Goal: Task Accomplishment & Management: Manage account settings

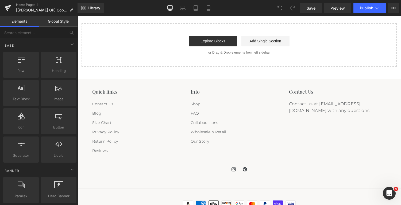
scroll to position [933, 0]
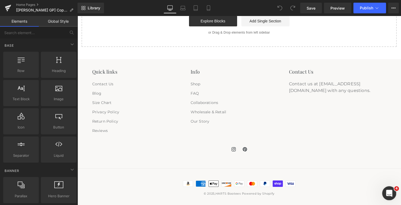
click at [390, 193] on icon "Open Intercom Messenger" at bounding box center [388, 193] width 9 height 9
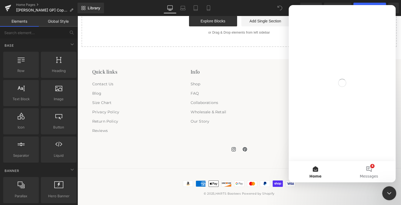
scroll to position [0, 0]
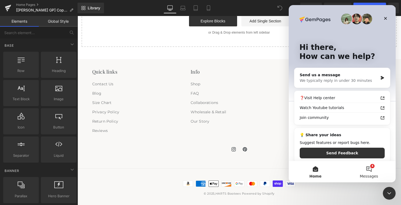
click at [370, 169] on button "4 Messages" at bounding box center [368, 171] width 53 height 21
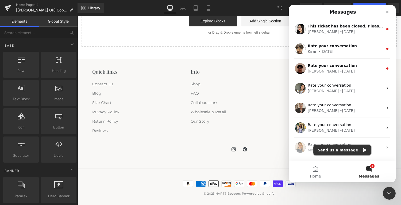
click at [333, 149] on button "Send us a message" at bounding box center [342, 150] width 58 height 11
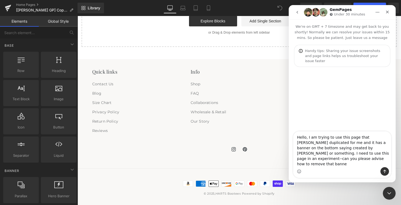
type textarea "Hello, I am trying to use this page that Ken duplicated for me and it has a ban…"
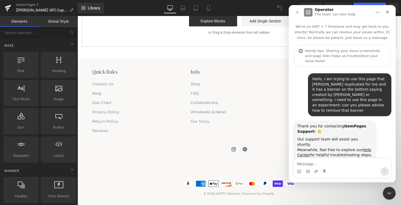
click at [72, 9] on div at bounding box center [200, 94] width 401 height 189
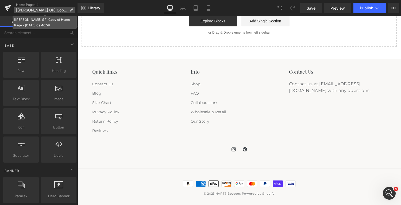
click at [70, 10] on icon at bounding box center [71, 10] width 4 height 4
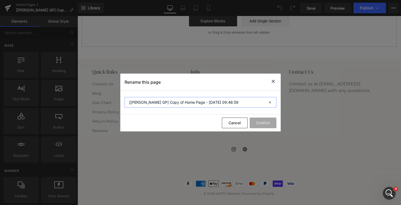
click at [218, 101] on input "[Ken GP] Copy of Home Page - Aug 13, 09:46:59" at bounding box center [201, 102] width 152 height 11
drag, startPoint x: 218, startPoint y: 101, endPoint x: 112, endPoint y: 104, distance: 105.9
click at [112, 104] on div "Rename this page [Ken GP] Copy of Home Page - Aug 13, 09:46:59 Cancel Confirm" at bounding box center [200, 102] width 401 height 205
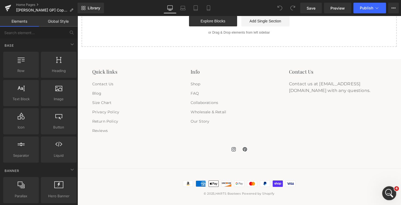
click at [390, 194] on icon "Open Intercom Messenger" at bounding box center [388, 193] width 9 height 9
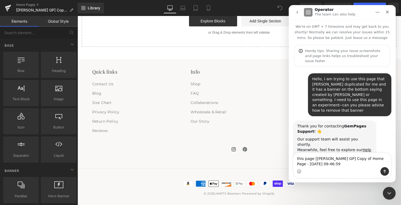
scroll to position [3, 0]
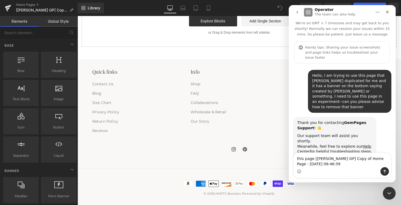
type textarea "this page [Ken GP] Copy of Home Page - Aug 13, 09:46:59"
click at [386, 173] on icon "Send a message…" at bounding box center [384, 172] width 4 height 4
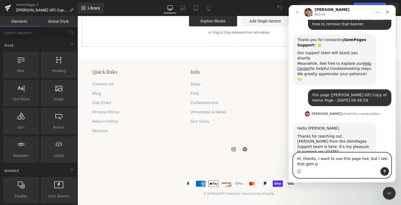
scroll to position [92, 0]
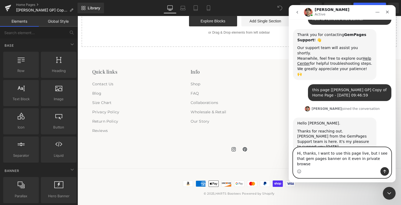
type textarea "Hi, thanks, I want to use this page live, but I see that gem pages banner on it…"
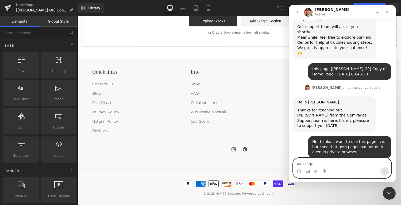
scroll to position [124, 0]
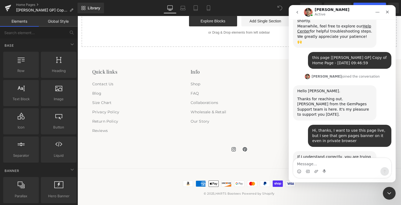
click at [376, 12] on icon "Home" at bounding box center [377, 12] width 4 height 4
click at [269, 83] on div at bounding box center [200, 94] width 401 height 189
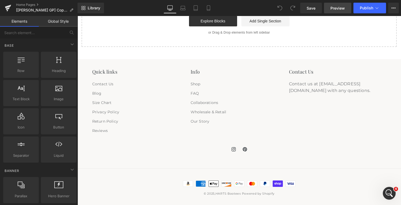
click at [331, 8] on span "Preview" at bounding box center [337, 8] width 14 height 6
click at [362, 8] on span "Publish" at bounding box center [366, 8] width 13 height 4
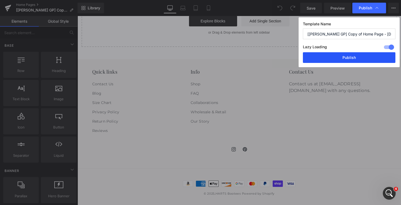
click at [340, 59] on button "Publish" at bounding box center [349, 57] width 92 height 11
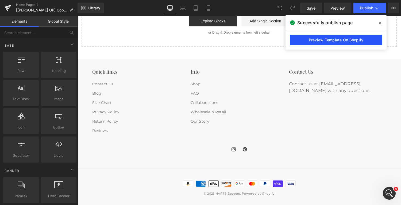
click at [341, 41] on link "Preview Template On Shopify" at bounding box center [336, 40] width 92 height 11
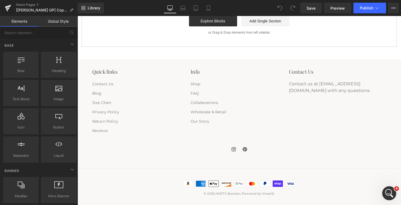
click at [386, 193] on icon "Open Intercom Messenger" at bounding box center [388, 193] width 9 height 9
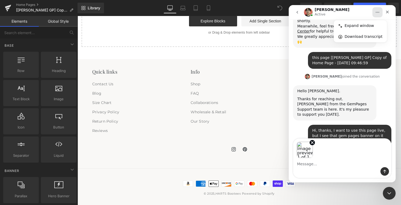
scroll to position [143, 0]
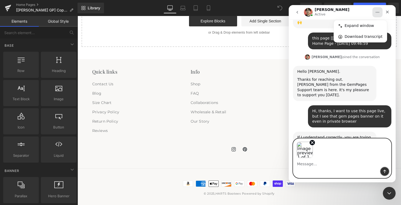
click at [383, 170] on icon "Send a message…" at bounding box center [384, 172] width 4 height 4
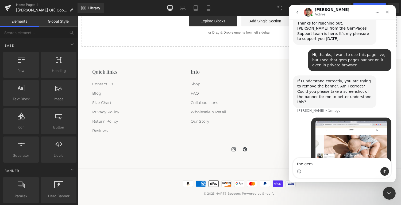
scroll to position [179, 0]
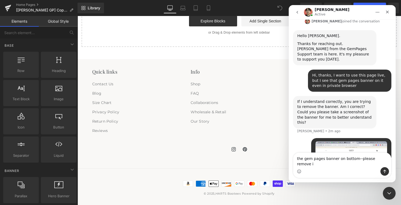
type textarea "the gem pages banner on bottom--please remove it"
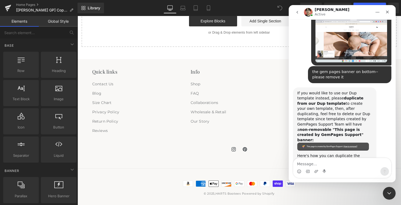
scroll to position [301, 0]
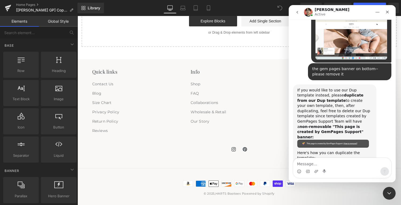
click at [326, 161] on img "Ethan says…" at bounding box center [333, 179] width 72 height 36
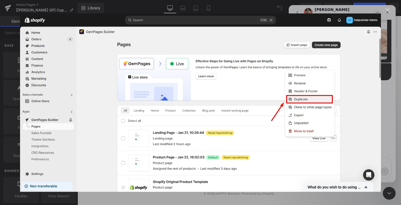
click at [389, 11] on div "Close" at bounding box center [387, 10] width 5 height 5
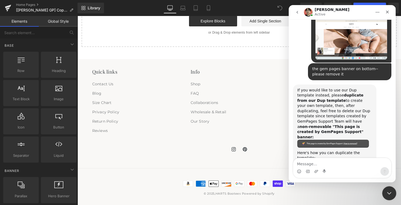
click at [386, 192] on icon "Close Intercom Messenger" at bounding box center [388, 193] width 6 height 6
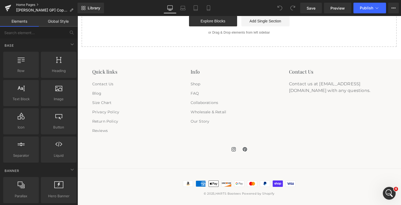
click at [29, 5] on link "Home Pages" at bounding box center [46, 5] width 61 height 4
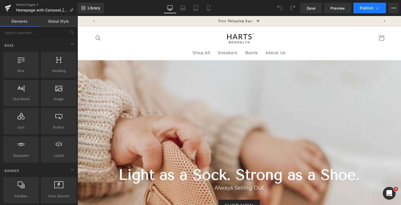
click at [366, 6] on span "Publish" at bounding box center [366, 8] width 13 height 4
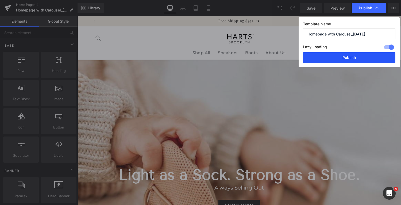
click at [356, 55] on button "Publish" at bounding box center [349, 57] width 92 height 11
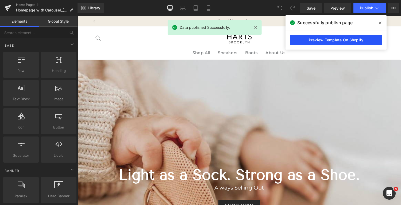
click at [347, 41] on link "Preview Template On Shopify" at bounding box center [336, 40] width 92 height 11
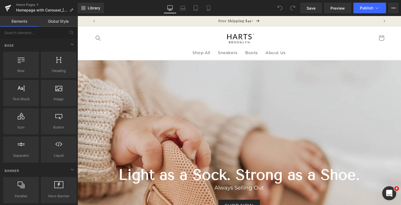
click at [389, 192] on icon "Open Intercom Messenger" at bounding box center [388, 193] width 9 height 9
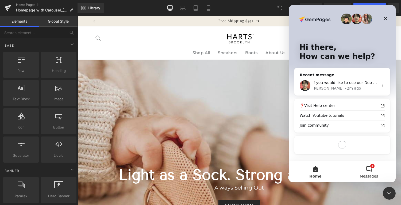
click at [371, 169] on button "4 Messages" at bounding box center [368, 171] width 53 height 21
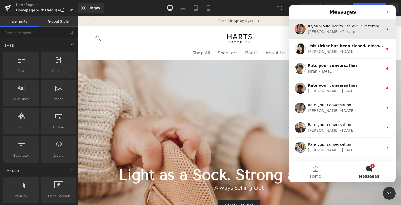
click at [334, 28] on div "If you would like to use our Dup template instead, please duplicate from our Du…" at bounding box center [345, 27] width 75 height 6
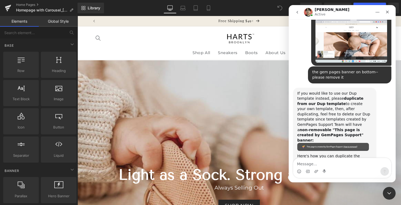
scroll to position [301, 0]
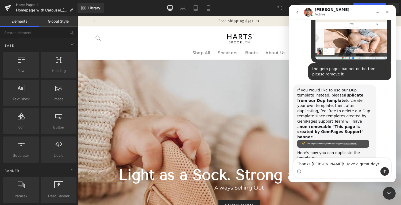
type textarea "Thanks Ethan! Have a great day!"
click at [382, 170] on button "Send a message…" at bounding box center [384, 172] width 9 height 9
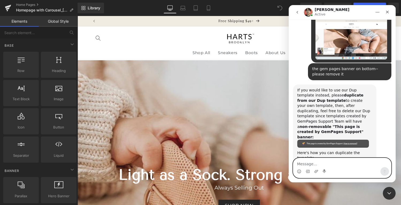
scroll to position [317, 0]
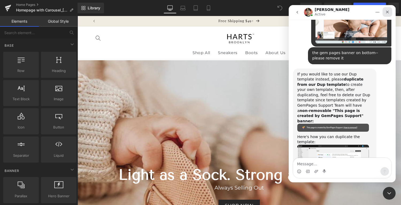
click at [389, 11] on icon "Close" at bounding box center [387, 12] width 4 height 4
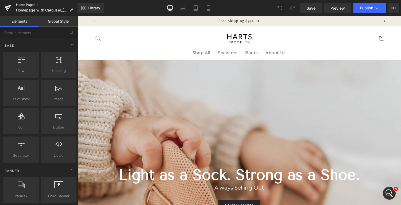
click at [24, 4] on link "Home Pages" at bounding box center [46, 5] width 61 height 4
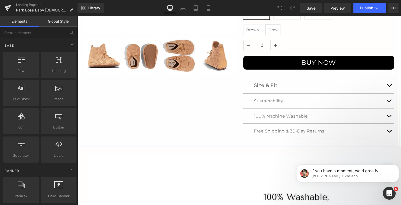
scroll to position [194, 0]
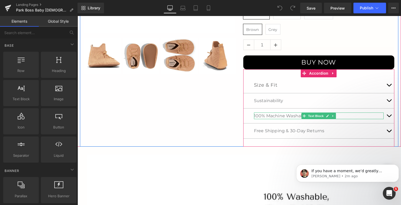
click at [282, 116] on div "100% Machine Washable" at bounding box center [319, 116] width 130 height 7
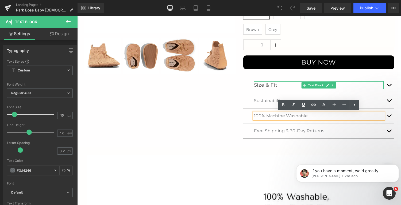
click at [266, 84] on p "Size & Fit" at bounding box center [319, 85] width 130 height 8
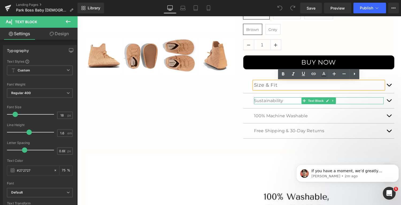
click at [268, 100] on p "Sustainability" at bounding box center [319, 101] width 130 height 7
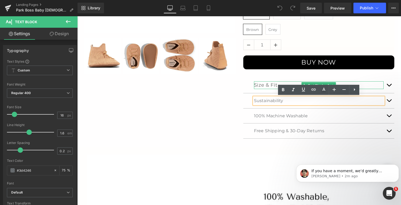
click at [262, 86] on p "Size & Fit" at bounding box center [319, 85] width 130 height 8
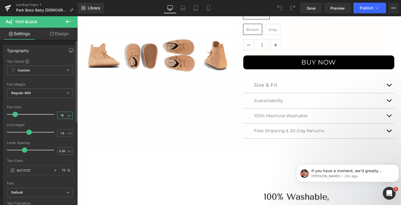
click at [62, 115] on input "18" at bounding box center [61, 115] width 9 height 7
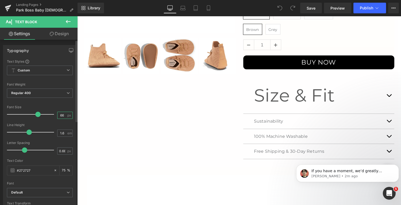
type input "6"
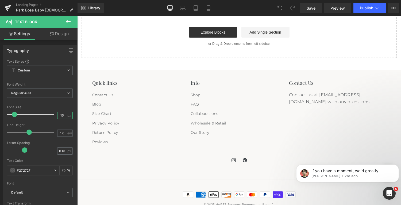
scroll to position [1060, 0]
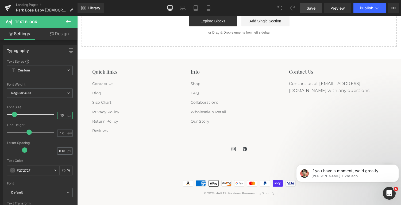
type input "16"
click at [308, 6] on span "Save" at bounding box center [310, 8] width 9 height 6
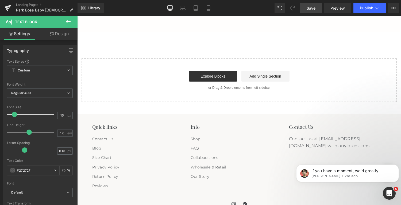
scroll to position [1005, 0]
click at [313, 7] on span "Save" at bounding box center [310, 8] width 9 height 6
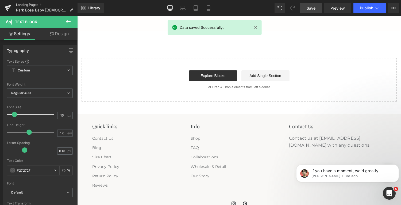
click at [23, 4] on link "Landing Pages" at bounding box center [46, 5] width 61 height 4
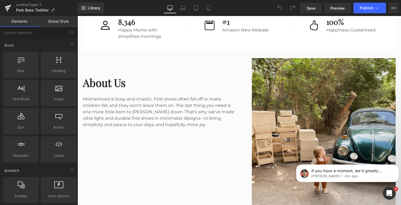
scroll to position [1168, 0]
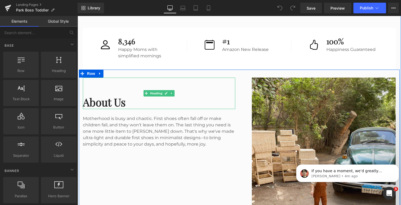
click at [189, 89] on div "About Us" at bounding box center [159, 94] width 152 height 32
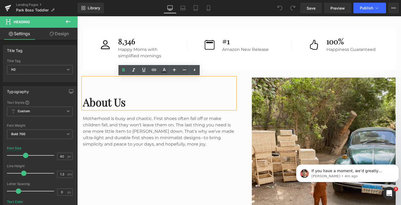
click at [252, 71] on div "Image About Us Heading Motherhood is busy and chaotic. First shoes often fall o…" at bounding box center [239, 169] width 321 height 198
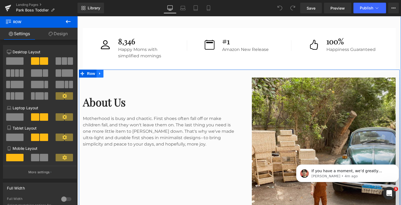
click at [99, 75] on icon at bounding box center [100, 74] width 4 height 4
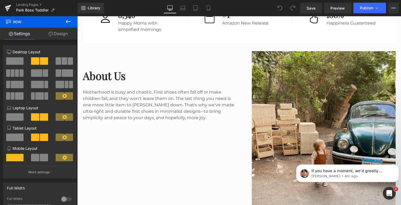
scroll to position [1194, 0]
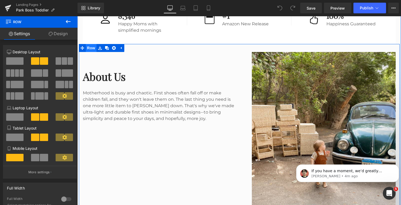
click at [91, 48] on span "Row" at bounding box center [91, 48] width 11 height 8
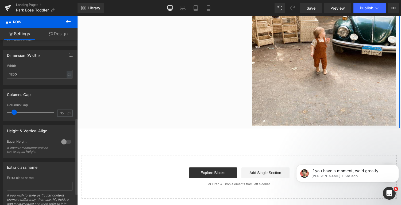
scroll to position [168, 0]
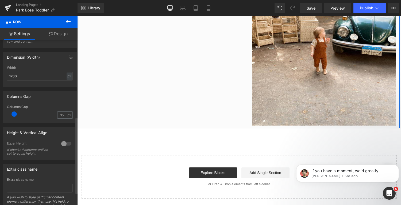
click at [66, 146] on div at bounding box center [66, 144] width 13 height 9
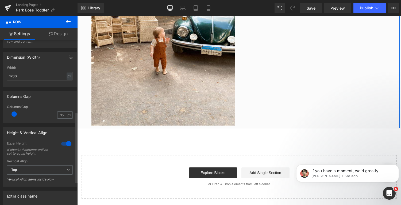
click at [62, 146] on div at bounding box center [66, 144] width 13 height 9
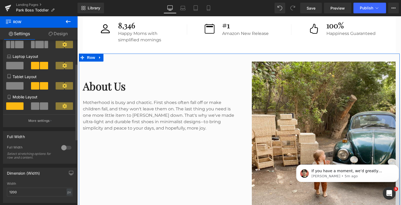
scroll to position [0, 0]
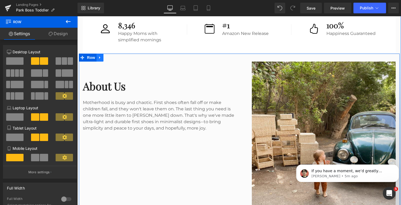
click at [98, 56] on icon at bounding box center [100, 58] width 4 height 4
click at [82, 57] on icon at bounding box center [82, 58] width 4 height 4
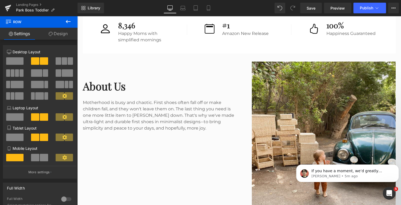
click at [13, 21] on span "Row" at bounding box center [31, 22] width 53 height 12
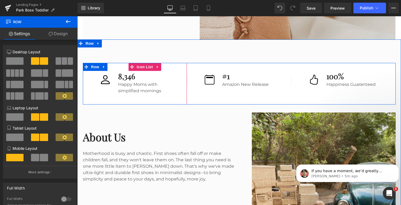
scroll to position [1125, 0]
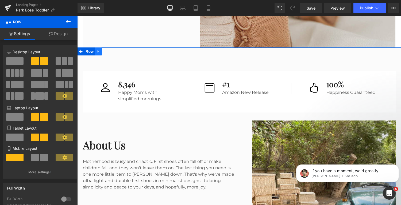
click at [96, 50] on icon at bounding box center [98, 52] width 4 height 4
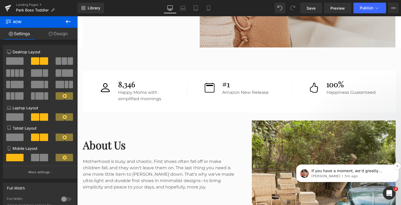
click at [323, 175] on p "Ethan • 5m ago" at bounding box center [351, 176] width 81 height 5
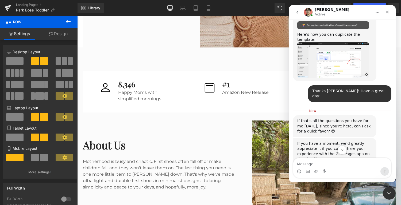
scroll to position [422, 0]
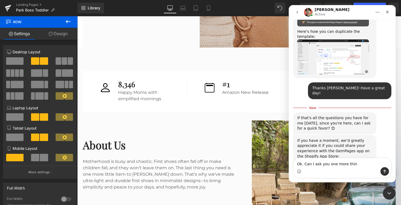
type textarea "Ok. Can I ask you one more thing"
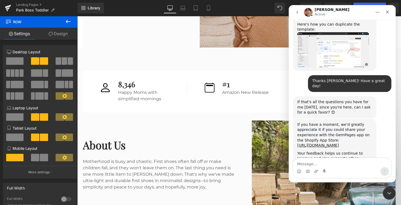
scroll to position [429, 0]
type textarea "my landing page"
click at [53, 10] on div at bounding box center [200, 94] width 401 height 189
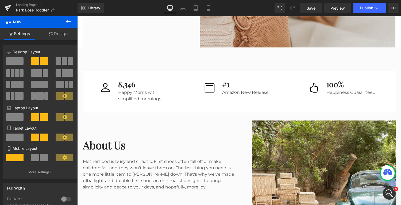
scroll to position [0, 0]
click at [53, 10] on icon at bounding box center [53, 10] width 4 height 4
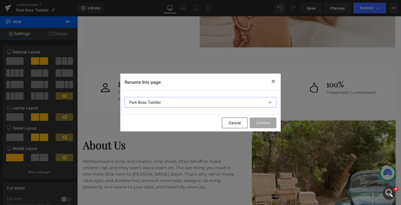
drag, startPoint x: 192, startPoint y: 103, endPoint x: 93, endPoint y: 98, distance: 98.7
click at [93, 98] on div "Rename this page Park Boss Toddler Cancel Confirm" at bounding box center [200, 102] width 401 height 205
click at [238, 125] on button "Cancel" at bounding box center [235, 123] width 26 height 11
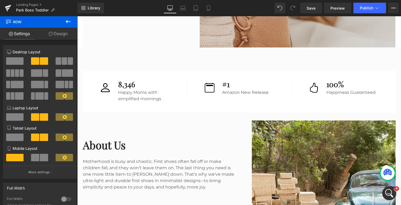
click at [390, 193] on icon "Open Intercom Messenger" at bounding box center [388, 193] width 9 height 9
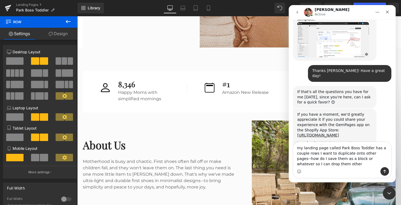
scroll to position [445, 0]
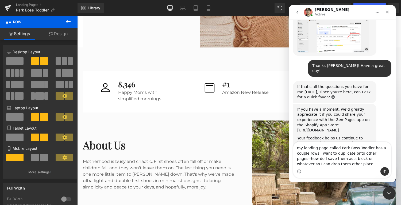
type textarea "my landing page called Park Boss Toddler has a couple rows I want to duplicate …"
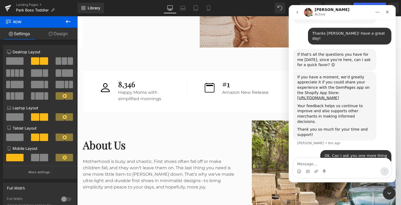
scroll to position [457, 0]
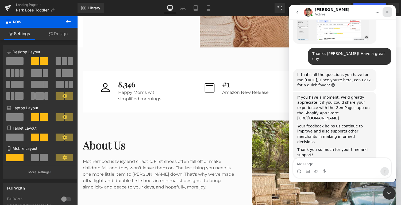
click at [387, 12] on icon "Close" at bounding box center [387, 12] width 4 height 4
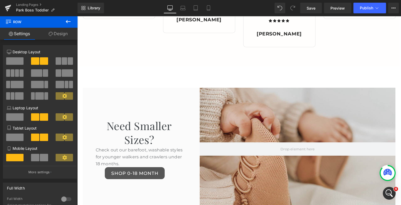
scroll to position [963, 0]
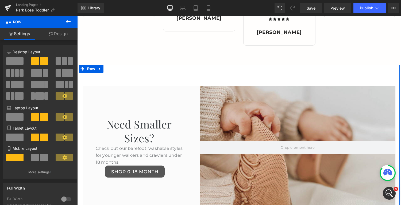
click at [173, 80] on div "Need Smaller Sizes? Heading Check out our barefoot, washable styles for younger…" at bounding box center [239, 137] width 321 height 144
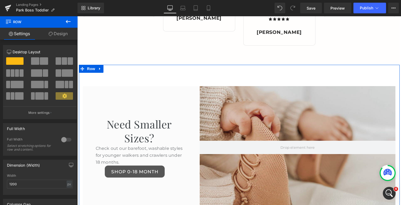
click at [58, 34] on link "Design" at bounding box center [58, 34] width 39 height 12
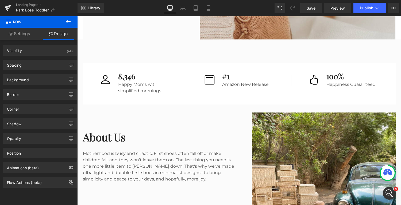
scroll to position [1133, 0]
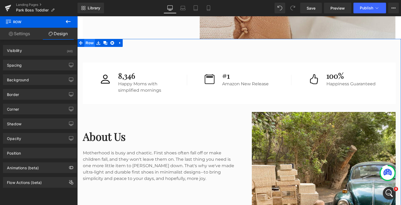
click at [88, 43] on span "Row" at bounding box center [89, 43] width 11 height 8
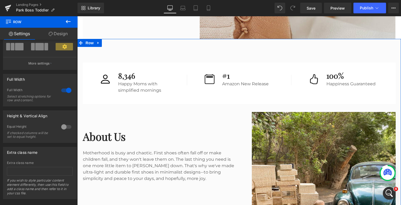
scroll to position [58, 0]
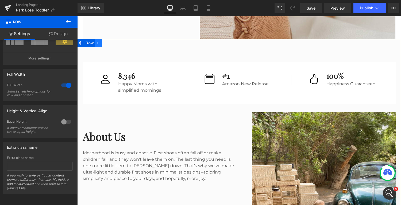
click at [98, 42] on icon at bounding box center [98, 43] width 4 height 4
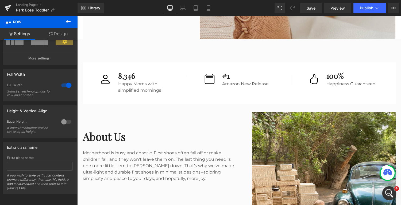
click at [386, 192] on icon "Open Intercom Messenger" at bounding box center [388, 193] width 9 height 9
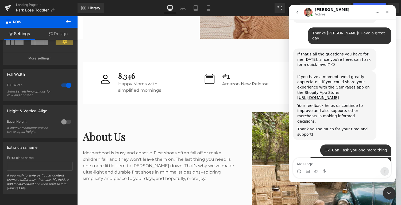
scroll to position [539, 0]
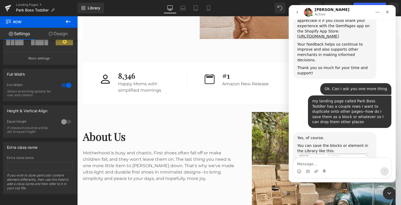
click at [344, 154] on img "Ethan says…" at bounding box center [333, 168] width 72 height 29
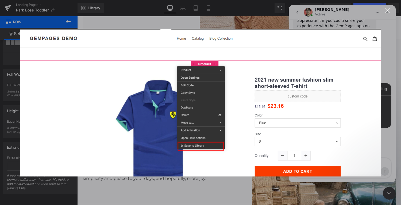
click at [387, 10] on div "Close" at bounding box center [387, 10] width 5 height 5
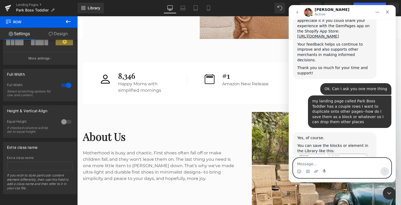
click at [325, 165] on textarea "Message…" at bounding box center [342, 162] width 98 height 9
type textarea "That menu is not appearing"
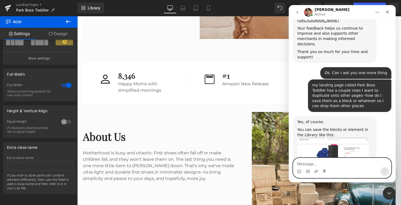
scroll to position [554, 0]
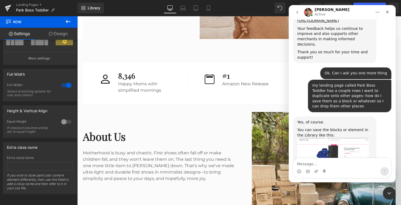
click at [169, 135] on div at bounding box center [200, 94] width 401 height 189
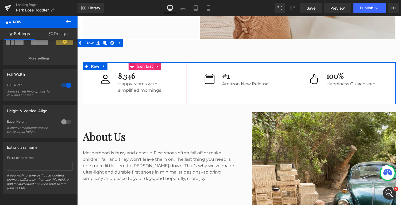
click at [147, 65] on span "Icon List" at bounding box center [144, 67] width 19 height 8
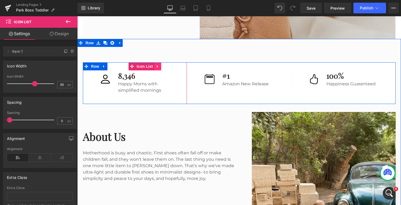
click at [158, 66] on icon at bounding box center [158, 67] width 4 height 4
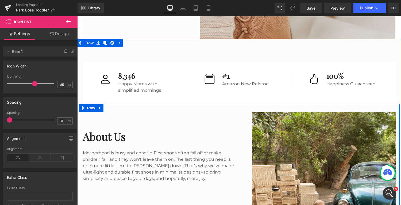
click at [243, 161] on div "Image" at bounding box center [319, 205] width 160 height 187
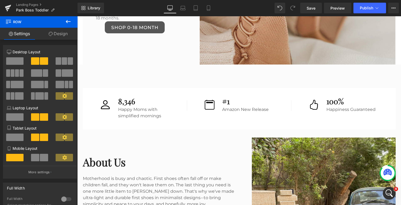
scroll to position [1110, 0]
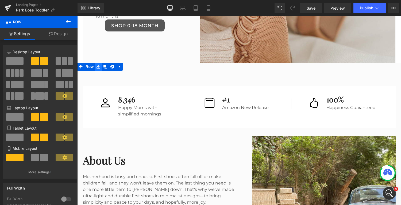
click at [99, 67] on icon at bounding box center [98, 67] width 4 height 4
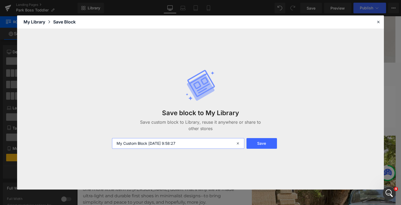
drag, startPoint x: 197, startPoint y: 143, endPoint x: 90, endPoint y: 146, distance: 106.7
click at [90, 146] on div "Save block to My Library Save custom block to Library, reuse it anywhere or sha…" at bounding box center [200, 109] width 367 height 161
type input "Icons"
drag, startPoint x: 141, startPoint y: 145, endPoint x: 95, endPoint y: 143, distance: 46.0
click at [95, 143] on div "Save block to My Library Save custom block to Library, reuse it anywhere or sha…" at bounding box center [200, 109] width 367 height 161
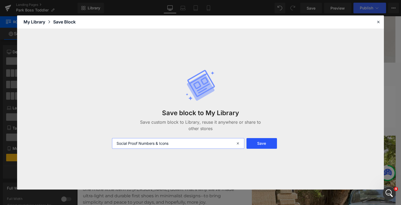
type input "Social Proof Numbers & Icons"
click at [270, 143] on button "Save" at bounding box center [261, 143] width 30 height 11
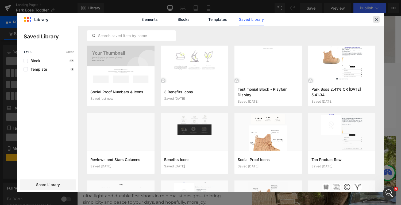
click at [376, 17] on icon at bounding box center [376, 19] width 5 height 5
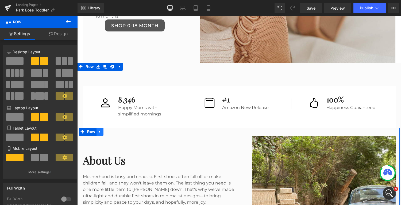
click at [98, 133] on icon at bounding box center [100, 132] width 4 height 4
click at [99, 133] on icon at bounding box center [100, 132] width 4 height 4
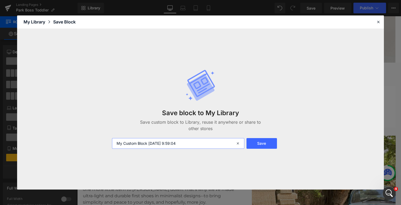
drag, startPoint x: 197, startPoint y: 144, endPoint x: 103, endPoint y: 144, distance: 94.1
click at [103, 144] on div "Save block to My Library Save custom block to Library, reuse it anywhere or sha…" at bounding box center [200, 109] width 367 height 161
type input "About Us Blurb and Pic of VW Bug"
click at [264, 141] on button "Save" at bounding box center [261, 143] width 30 height 11
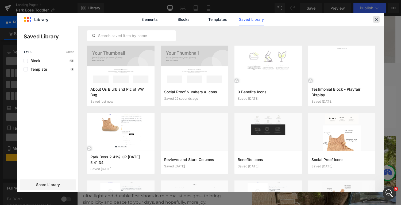
click at [377, 18] on icon at bounding box center [376, 19] width 5 height 5
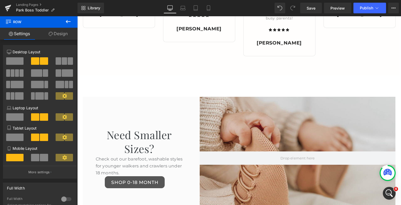
scroll to position [954, 0]
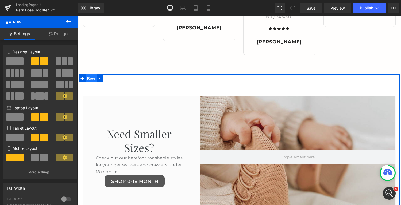
click at [89, 78] on span "Row" at bounding box center [91, 79] width 11 height 8
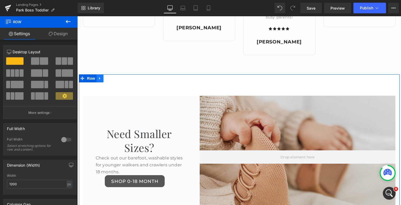
click at [100, 79] on icon at bounding box center [100, 79] width 4 height 4
click at [98, 79] on icon at bounding box center [100, 79] width 4 height 4
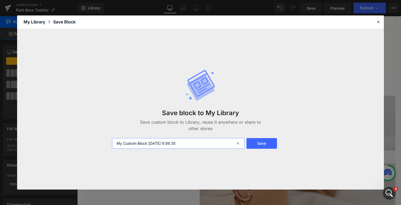
drag, startPoint x: 187, startPoint y: 144, endPoint x: 92, endPoint y: 143, distance: 95.1
click at [92, 143] on div "Save block to My Library Save custom block to Library, reuse it anywhere or sha…" at bounding box center [200, 109] width 367 height 161
type input "Need Smaller Sizes?"
click at [264, 143] on button "Save" at bounding box center [261, 143] width 30 height 11
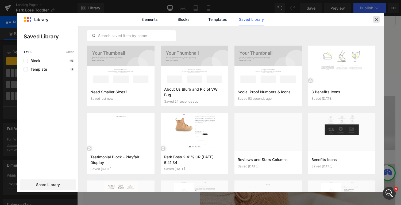
click at [376, 19] on icon at bounding box center [376, 19] width 5 height 5
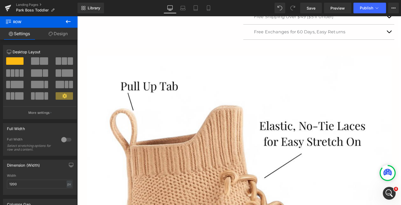
scroll to position [286, 0]
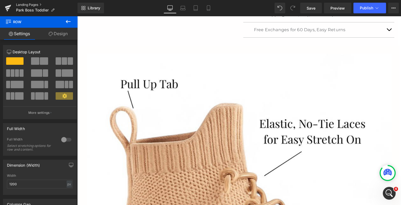
click at [20, 4] on link "Landing Pages" at bounding box center [46, 5] width 61 height 4
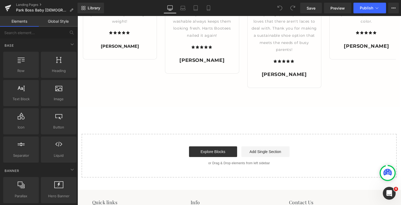
scroll to position [931, 0]
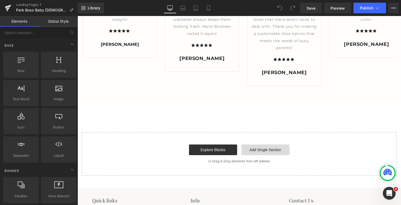
click at [254, 150] on link "Add Single Section" at bounding box center [265, 150] width 48 height 11
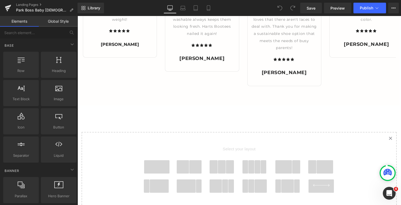
scroll to position [1016, 0]
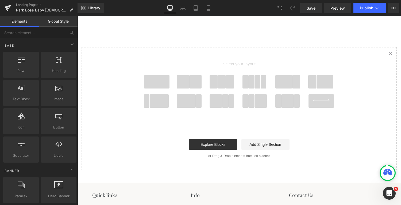
click at [391, 53] on icon at bounding box center [390, 53] width 3 height 3
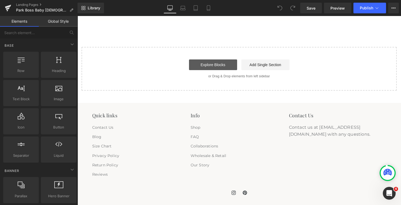
click at [205, 62] on link "Explore Blocks" at bounding box center [213, 65] width 48 height 11
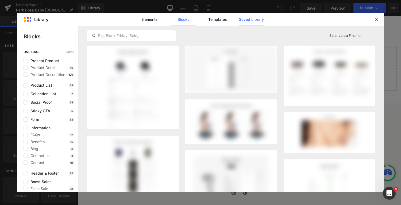
click at [244, 20] on link "Saved Library" at bounding box center [251, 19] width 25 height 13
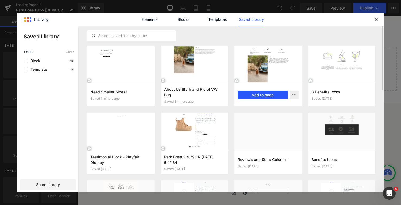
click at [263, 96] on button "Add to page" at bounding box center [263, 95] width 50 height 9
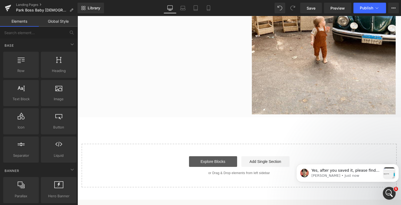
scroll to position [0, 0]
click at [218, 160] on link "Explore Blocks" at bounding box center [213, 162] width 48 height 11
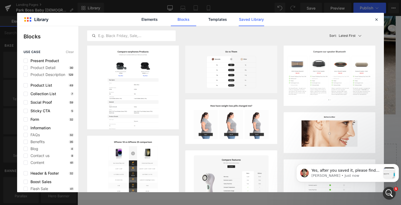
click at [244, 19] on link "Saved Library" at bounding box center [251, 19] width 25 height 13
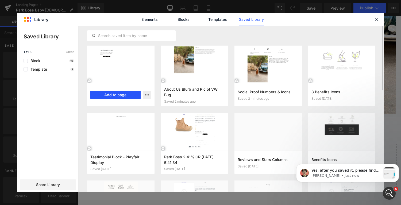
click at [119, 95] on button "Add to page" at bounding box center [115, 95] width 50 height 9
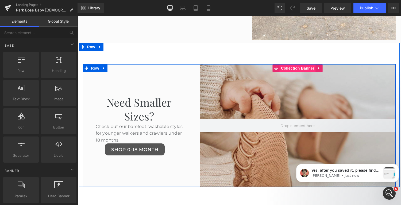
scroll to position [1290, 0]
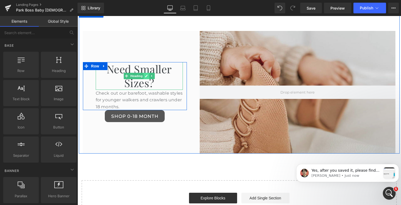
click at [145, 76] on icon at bounding box center [146, 76] width 3 height 3
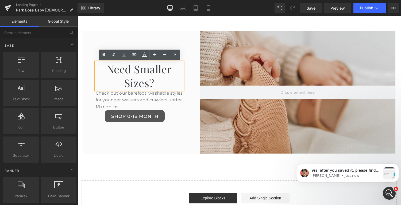
click at [169, 68] on h1 "Need Smaller Sizes?" at bounding box center [139, 76] width 87 height 28
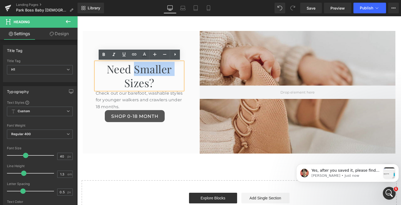
drag, startPoint x: 169, startPoint y: 68, endPoint x: 135, endPoint y: 68, distance: 33.9
click at [135, 68] on h1 "Need Smaller Sizes?" at bounding box center [139, 76] width 87 height 28
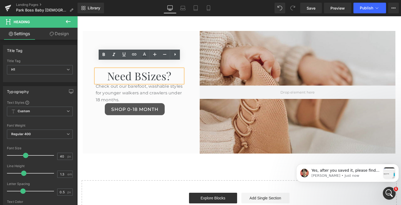
scroll to position [1297, 0]
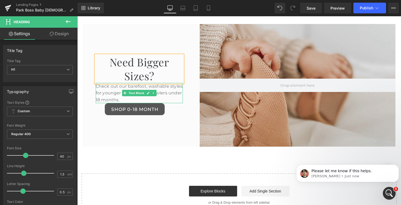
click at [105, 88] on p "Check out our barefoot, washable styles for younger walkers and crawlers under …" at bounding box center [139, 93] width 87 height 21
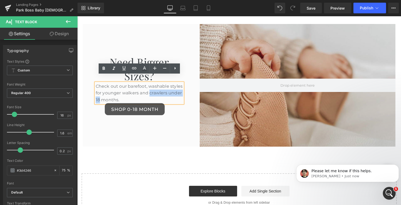
drag, startPoint x: 100, startPoint y: 92, endPoint x: 150, endPoint y: 86, distance: 50.3
click at [150, 86] on p "Check out our barefoot, washable styles for younger walkers and crawlers under …" at bounding box center [139, 93] width 87 height 21
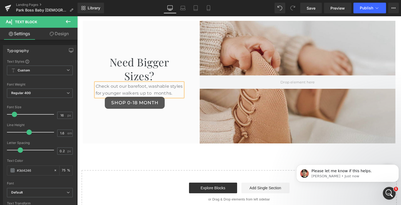
drag, startPoint x: 180, startPoint y: 84, endPoint x: 152, endPoint y: 86, distance: 27.6
click at [152, 86] on p "Check out our barefoot, washable styles for younger walkers up to months." at bounding box center [139, 90] width 87 height 14
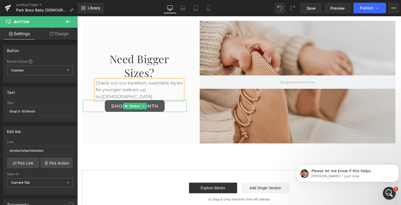
click at [157, 100] on link "Shop 0-18 Month" at bounding box center [135, 106] width 60 height 12
click at [153, 100] on link "Shop 0-18 Month" at bounding box center [135, 106] width 60 height 12
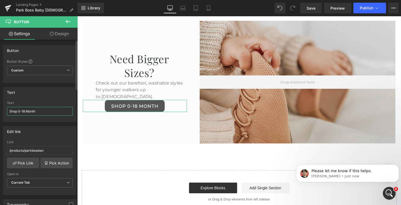
click at [41, 112] on input "Shop 0-18 Month" at bounding box center [40, 111] width 66 height 9
drag, startPoint x: 41, startPoint y: 112, endPoint x: 18, endPoint y: 111, distance: 23.0
click at [18, 111] on input "Shop 0-18 Month" at bounding box center [40, 111] width 66 height 9
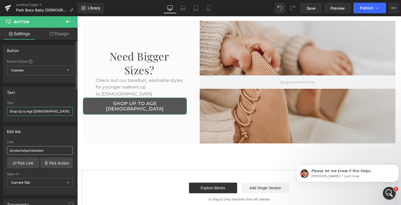
type input "Shop Up to Age [DEMOGRAPHIC_DATA]"
click at [51, 150] on input "/products/parkbosstan" at bounding box center [40, 150] width 66 height 9
type input "/"
click at [28, 162] on link "Pick Link" at bounding box center [23, 163] width 32 height 11
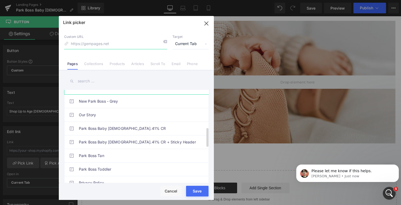
scroll to position [188, 0]
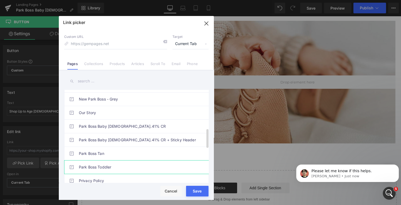
click at [110, 167] on link "Park Boss Toddler" at bounding box center [138, 167] width 118 height 13
type input "/pages/park-boss-toddler"
click at [199, 192] on button "Save" at bounding box center [197, 191] width 22 height 11
type input "/pages/park-boss-toddler"
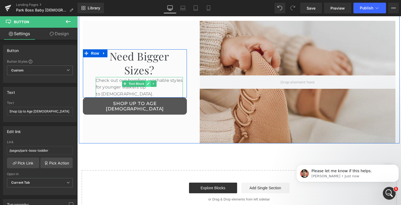
click at [147, 82] on icon at bounding box center [148, 83] width 3 height 3
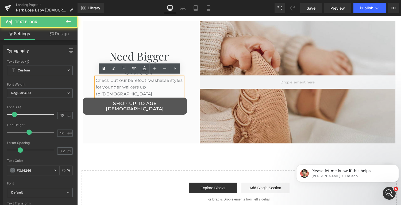
drag, startPoint x: 178, startPoint y: 85, endPoint x: 138, endPoint y: 87, distance: 40.9
click at [138, 87] on p "Check out our barefoot, washable styles for younger walkers up to [DEMOGRAPHIC_…" at bounding box center [139, 87] width 87 height 21
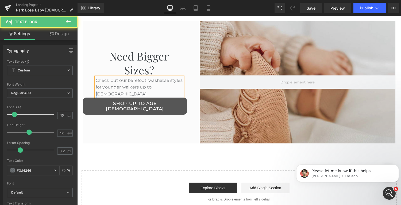
click at [153, 86] on p "Check out our barefoot, washable styles for younger walkers up to [DEMOGRAPHIC_…" at bounding box center [139, 87] width 87 height 21
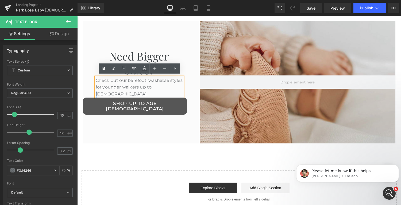
click at [188, 53] on div "Collection Banner" at bounding box center [291, 82] width 208 height 123
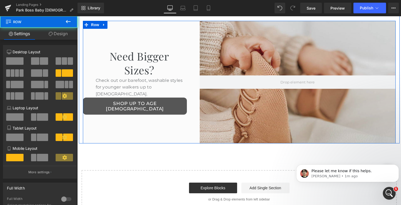
click at [184, 105] on div "Need Bigger Sizes? Heading Check out our barefoot, washable styles for younger …" at bounding box center [135, 82] width 104 height 123
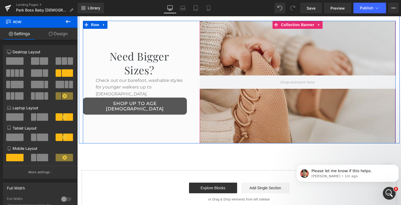
click at [317, 117] on div at bounding box center [298, 82] width 196 height 123
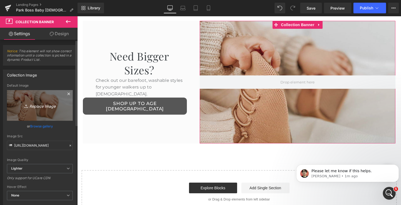
click at [42, 105] on icon "Replace Image" at bounding box center [39, 105] width 43 height 7
type input "C:\fakepath\1 Fall Overlays [DATE].png"
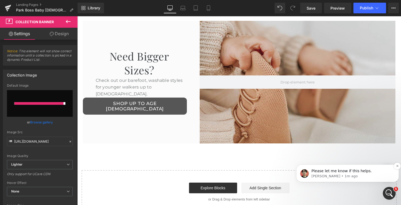
type input "[URL][DOMAIN_NAME]"
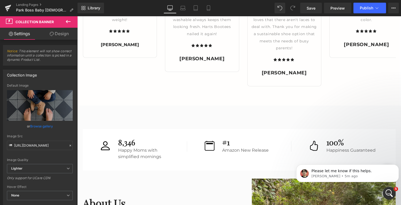
scroll to position [931, 0]
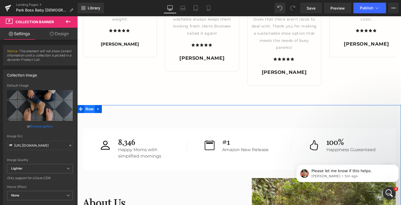
click at [88, 110] on span "Row" at bounding box center [89, 109] width 11 height 8
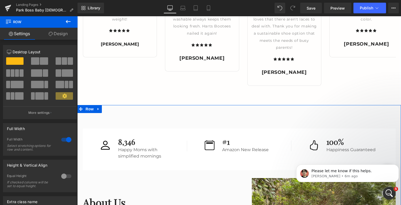
click at [61, 31] on link "Design" at bounding box center [58, 34] width 39 height 12
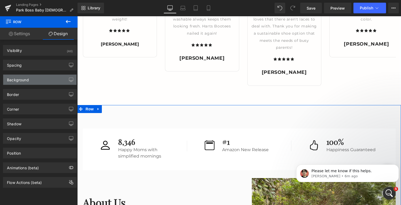
click at [36, 79] on div "Background" at bounding box center [39, 80] width 73 height 10
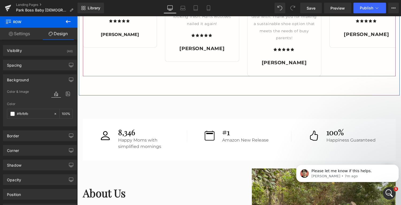
scroll to position [942, 0]
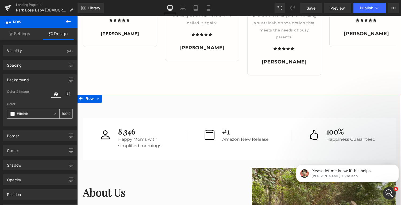
paste input "6f3ec"
type input "#f6f3ec"
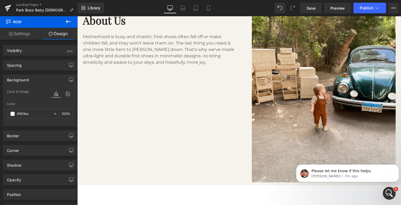
scroll to position [1132, 0]
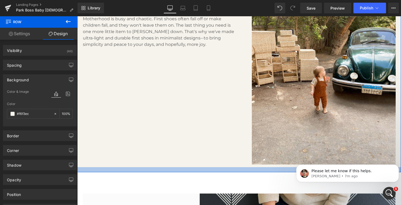
drag, startPoint x: 231, startPoint y: 166, endPoint x: 231, endPoint y: 171, distance: 4.8
click at [231, 171] on div at bounding box center [239, 170] width 324 height 5
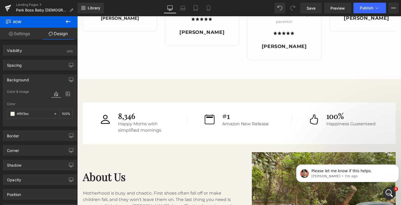
scroll to position [957, 0]
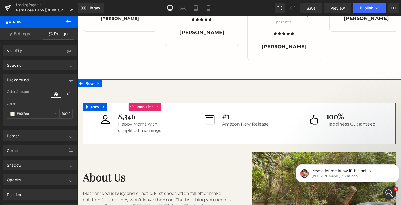
click at [172, 119] on div "8,346 Heading" at bounding box center [148, 117] width 62 height 10
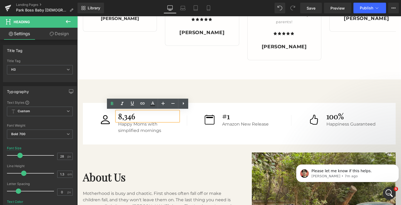
click at [91, 111] on div "Image 8,346 Heading Happy Moms with simplified mornings Text Block Icon List" at bounding box center [135, 124] width 104 height 42
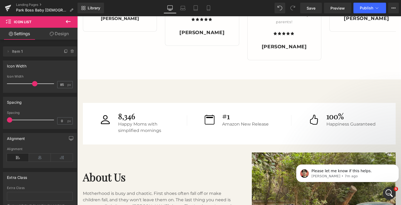
click at [113, 109] on div "Image 8,346 Heading Happy Moms with simplified mornings Text Block Icon List" at bounding box center [135, 124] width 104 height 42
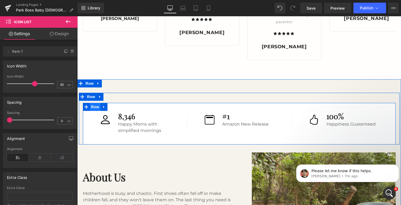
click at [92, 107] on span "Row" at bounding box center [95, 107] width 11 height 8
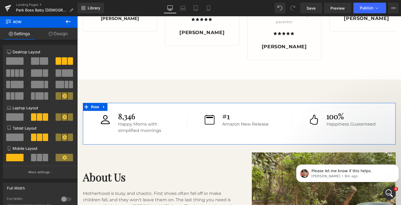
click at [59, 31] on link "Design" at bounding box center [58, 34] width 39 height 12
click at [0, 0] on div "Background" at bounding box center [0, 0] width 0 height 0
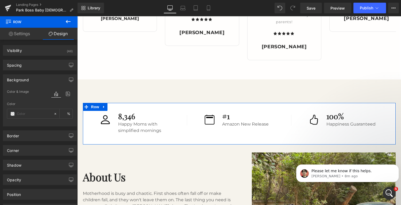
type input "#ffffff"
type input "100"
paste input "6f3ec"
type input "#f6f3ec"
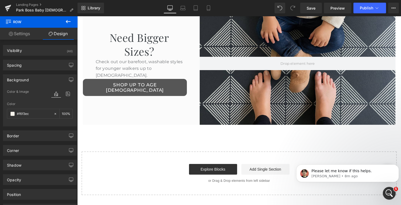
scroll to position [1323, 0]
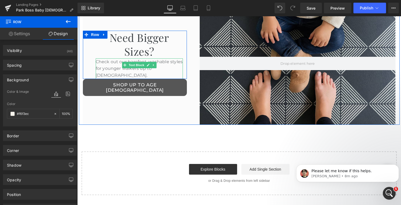
click at [178, 66] on p "Check out our barefoot, washable styles for younger walkers up to [DEMOGRAPHIC_…" at bounding box center [139, 69] width 87 height 21
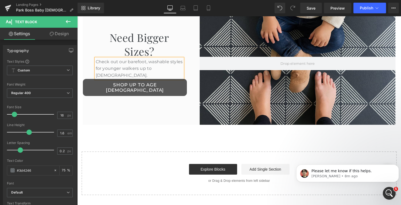
scroll to position [1320, 0]
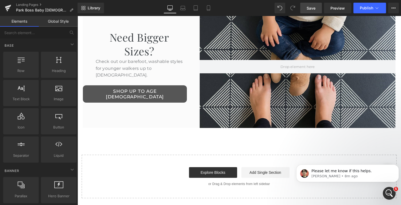
click at [314, 10] on span "Save" at bounding box center [310, 8] width 9 height 6
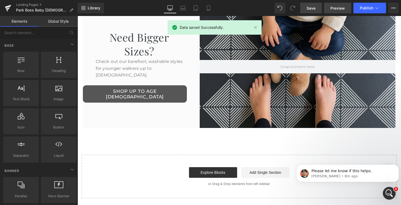
click at [336, 10] on span "Preview" at bounding box center [337, 8] width 14 height 6
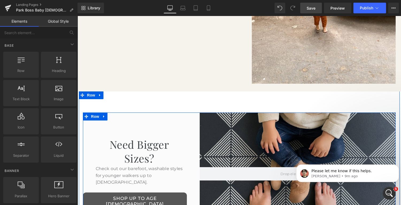
scroll to position [1213, 0]
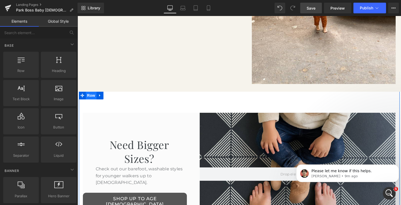
click at [92, 94] on span "Row" at bounding box center [91, 96] width 11 height 8
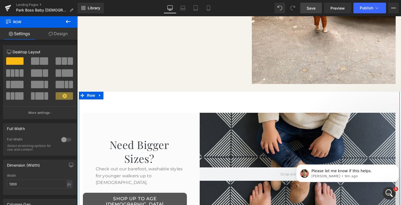
click at [55, 33] on link "Design" at bounding box center [58, 34] width 39 height 12
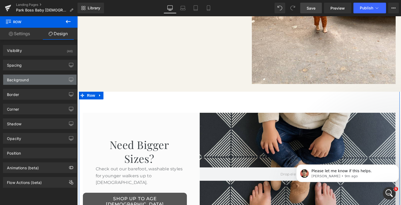
click at [36, 77] on div "Background" at bounding box center [39, 80] width 73 height 10
type input "transparent"
type input "0"
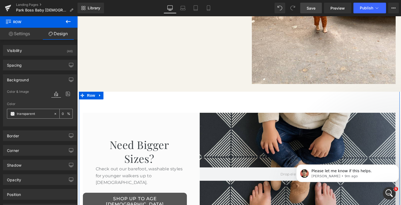
paste input "#f9f8f6"
type input "#f9f8f6"
type input "100"
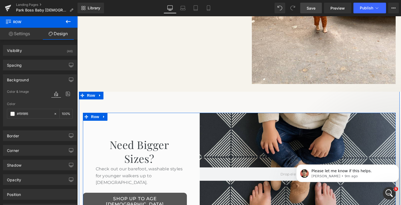
click at [123, 130] on div "Need Bigger Sizes? Heading Check out our barefoot, washable styles for younger …" at bounding box center [135, 174] width 104 height 123
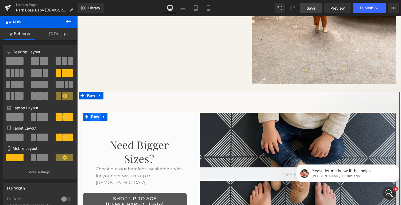
click at [94, 116] on span "Row" at bounding box center [95, 117] width 11 height 8
click at [96, 117] on span "Row" at bounding box center [95, 117] width 11 height 8
click at [96, 116] on span "Row" at bounding box center [95, 117] width 11 height 8
click at [103, 116] on icon at bounding box center [104, 117] width 4 height 4
click at [93, 116] on span "Row" at bounding box center [95, 117] width 11 height 8
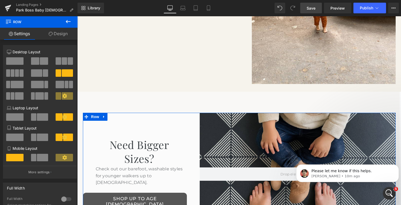
click at [60, 33] on link "Design" at bounding box center [58, 34] width 39 height 12
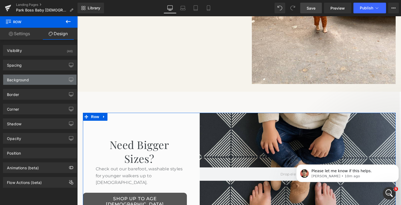
type input "#fbfbfb"
type input "100"
click at [32, 79] on div "Background" at bounding box center [39, 80] width 73 height 10
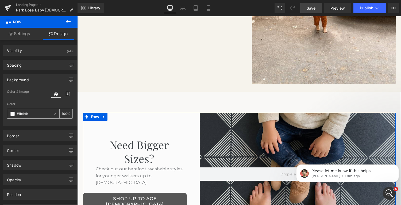
paste input "9f8f6"
type input "#f9f8f6"
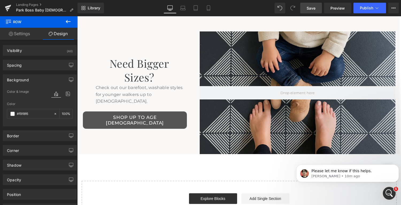
scroll to position [1295, 0]
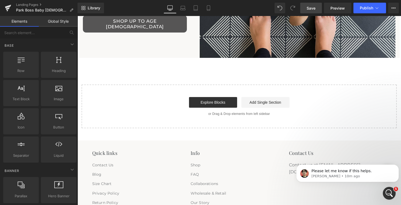
scroll to position [1391, 0]
click at [312, 8] on span "Save" at bounding box center [310, 8] width 9 height 6
click at [335, 9] on span "Preview" at bounding box center [337, 8] width 14 height 6
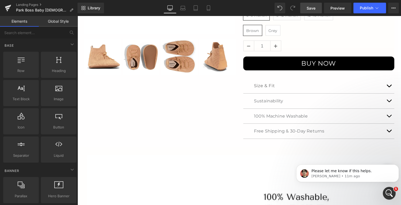
scroll to position [0, 0]
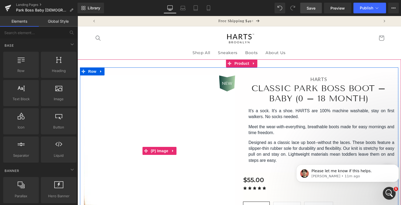
click at [227, 81] on span "NEW" at bounding box center [227, 83] width 11 height 5
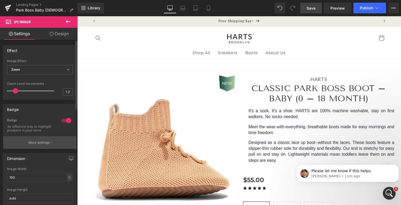
click at [40, 145] on p "More settings" at bounding box center [38, 143] width 21 height 5
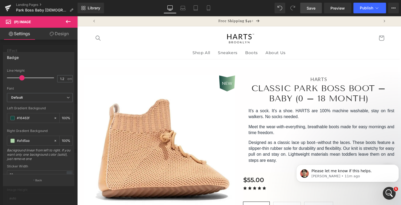
scroll to position [222, 0]
click at [36, 116] on input "#16463f" at bounding box center [34, 117] width 34 height 6
drag, startPoint x: 36, startPoint y: 116, endPoint x: 19, endPoint y: 115, distance: 17.4
click at [19, 115] on input "#16463f" at bounding box center [34, 117] width 34 height 6
type input "#272"
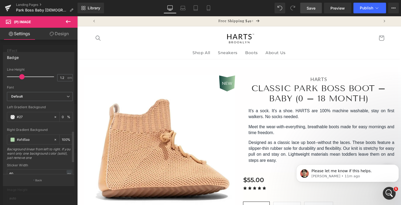
type input "0"
type input "#2727"
type input "47"
type input "#272727"
type input "100"
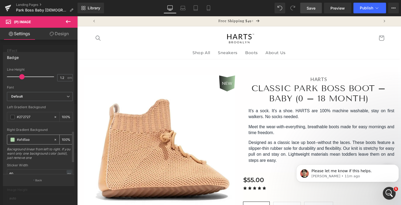
type input "#272727"
click at [37, 140] on input "#afd5aa" at bounding box center [34, 140] width 34 height 6
type input "#afd"
type input "33"
type input "#"
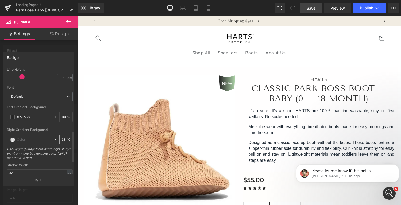
type input "0"
type input "272727"
type input "100"
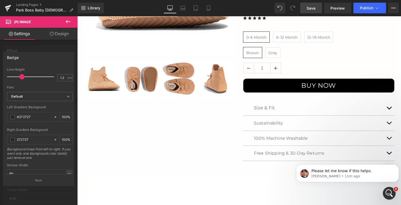
scroll to position [172, 0]
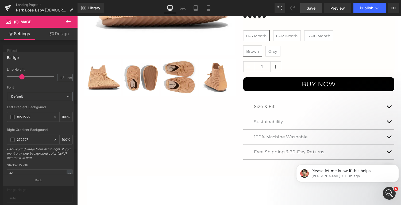
click at [269, 107] on div at bounding box center [239, 110] width 324 height 189
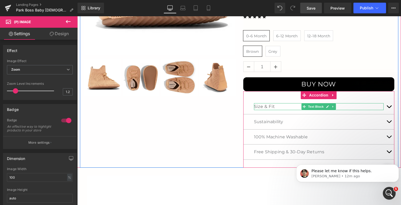
click at [269, 107] on p "Size & Fit" at bounding box center [319, 106] width 130 height 7
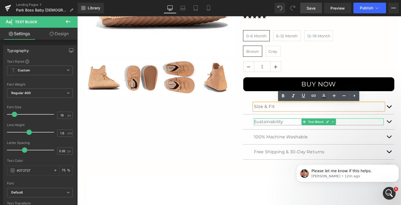
click at [269, 123] on p "Sustainability" at bounding box center [319, 122] width 130 height 7
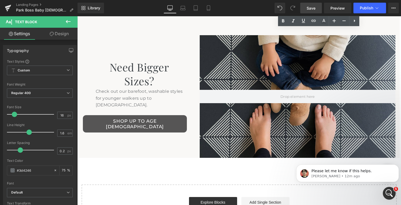
scroll to position [1292, 0]
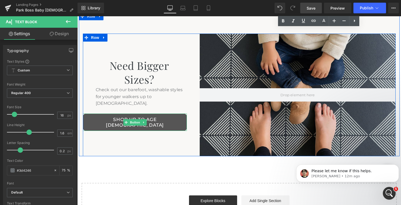
click at [155, 115] on link "Shop Up to Age [DEMOGRAPHIC_DATA]" at bounding box center [135, 122] width 104 height 17
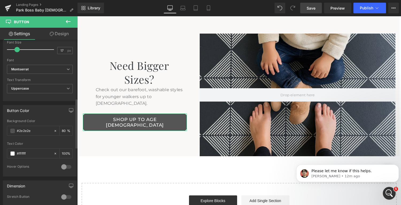
scroll to position [196, 0]
click at [41, 130] on input "#2e2e2e" at bounding box center [34, 131] width 34 height 6
drag, startPoint x: 41, startPoint y: 130, endPoint x: 18, endPoint y: 129, distance: 23.0
click at [18, 129] on input "#2e2e2e" at bounding box center [34, 131] width 34 height 6
type input "#272727"
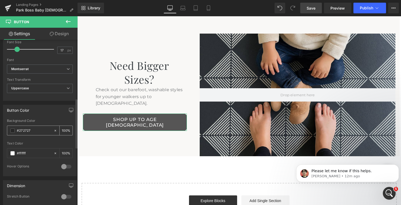
type input "100"
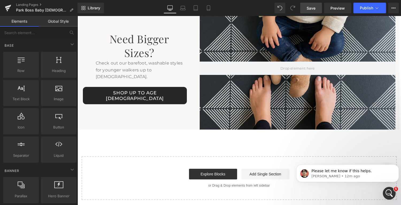
scroll to position [1320, 0]
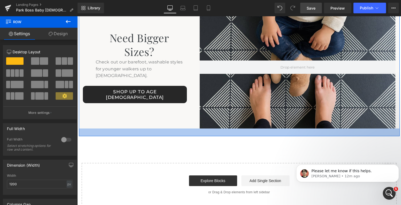
drag, startPoint x: 191, startPoint y: 128, endPoint x: 350, endPoint y: 143, distance: 159.7
click at [191, 135] on div at bounding box center [239, 133] width 321 height 8
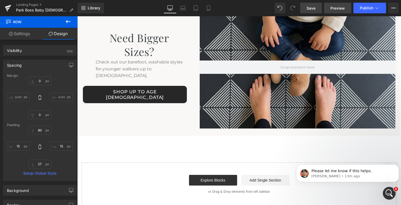
scroll to position [1273, 0]
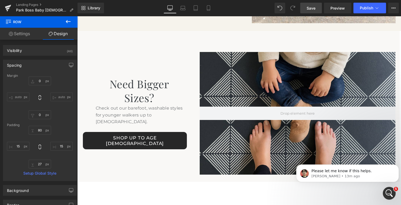
click at [308, 8] on span "Save" at bounding box center [310, 8] width 9 height 6
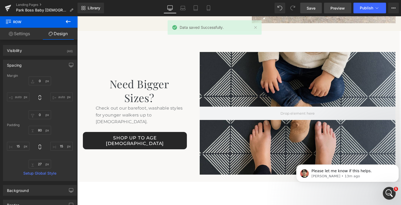
click at [335, 9] on span "Preview" at bounding box center [337, 8] width 14 height 6
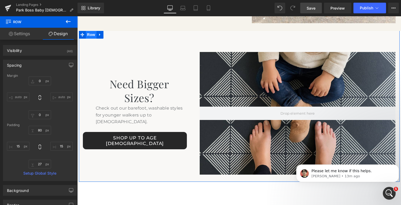
click at [91, 34] on span "Row" at bounding box center [91, 35] width 11 height 8
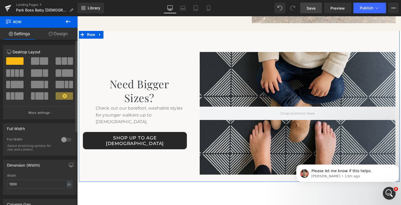
click at [64, 141] on div at bounding box center [66, 140] width 13 height 9
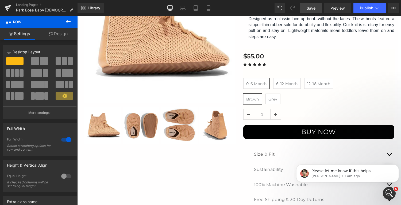
scroll to position [123, 0]
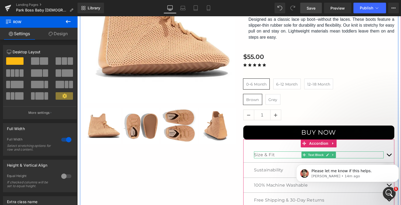
click at [270, 154] on p "Size & Fit" at bounding box center [319, 155] width 130 height 7
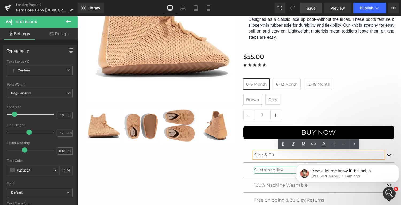
click at [274, 169] on p "Sustainability" at bounding box center [319, 170] width 130 height 7
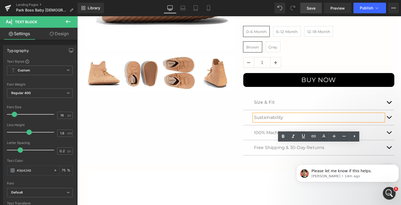
scroll to position [178, 0]
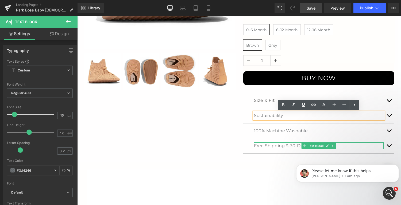
click at [281, 144] on p "Free Shipping & 30-Day Returns" at bounding box center [319, 146] width 130 height 7
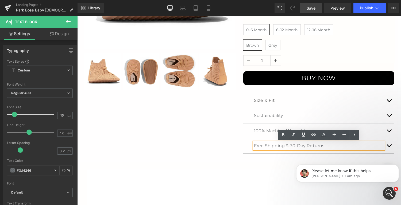
click at [269, 148] on p "Free Shipping & 30-Day Returns" at bounding box center [319, 146] width 130 height 7
click at [389, 147] on span "button" at bounding box center [389, 147] width 0 height 0
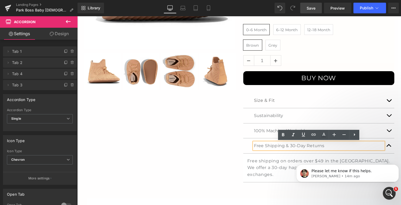
click at [312, 146] on p "Free Shipping & 30-Day Returns" at bounding box center [319, 146] width 130 height 7
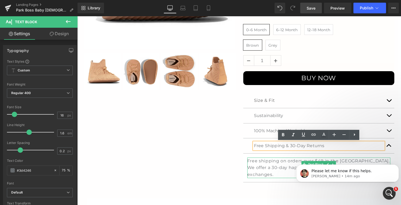
click at [268, 163] on span "Free shipping on orders over $49 in the [GEOGRAPHIC_DATA]. We offer a 30-day ha…" at bounding box center [318, 168] width 142 height 19
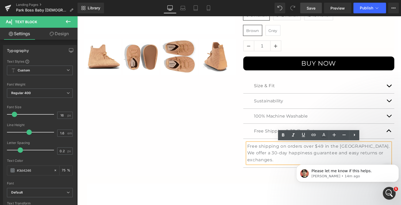
scroll to position [193, 0]
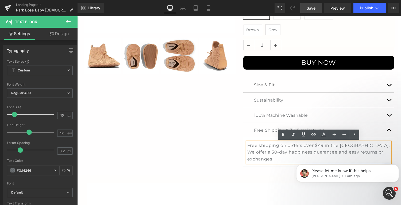
click at [378, 144] on span "Free shipping on orders over $49 in the [GEOGRAPHIC_DATA]. We offer a 30-day ha…" at bounding box center [318, 152] width 142 height 19
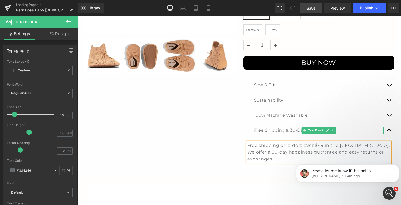
click at [293, 130] on p "Free Shipping & 30-Day Returns" at bounding box center [319, 130] width 130 height 7
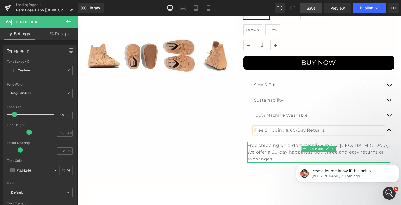
click at [291, 153] on span "Free shipping on orders over $49 in the [GEOGRAPHIC_DATA]. We offer a 60-day ha…" at bounding box center [318, 152] width 142 height 19
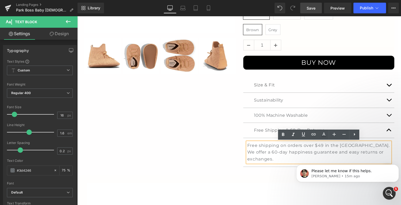
click at [367, 151] on span "Free shipping on orders over $49 in the [GEOGRAPHIC_DATA]. We offer a 60-day ha…" at bounding box center [318, 152] width 142 height 19
click at [314, 8] on span "Save" at bounding box center [310, 8] width 9 height 6
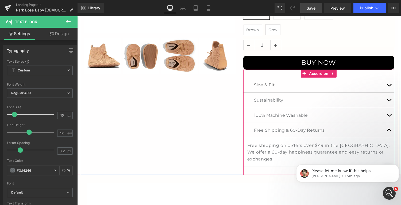
click at [389, 132] on span "button" at bounding box center [389, 132] width 0 height 0
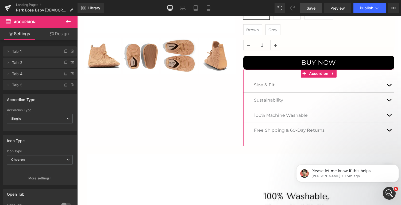
click at [389, 132] on span "button" at bounding box center [389, 132] width 0 height 0
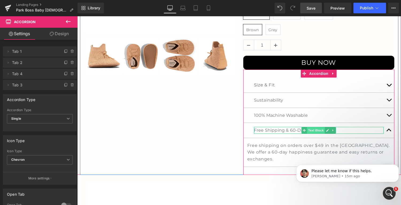
click at [315, 131] on span "Text Block" at bounding box center [316, 130] width 18 height 6
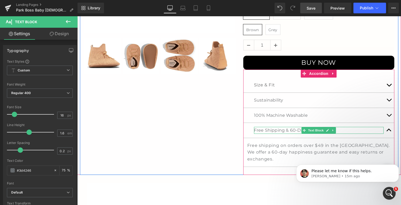
click at [281, 131] on p "Free Shipping & 60-Day Returns" at bounding box center [319, 130] width 130 height 7
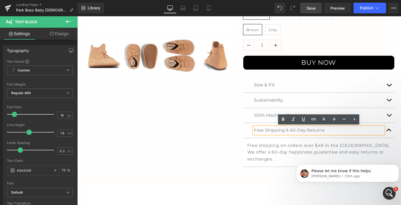
click at [327, 130] on p "Free Shipping & 60-Day Returns" at bounding box center [319, 130] width 130 height 7
drag, startPoint x: 327, startPoint y: 130, endPoint x: 306, endPoint y: 129, distance: 20.9
click at [306, 129] on p "Free Shipping & 60-Day Returns" at bounding box center [319, 130] width 130 height 7
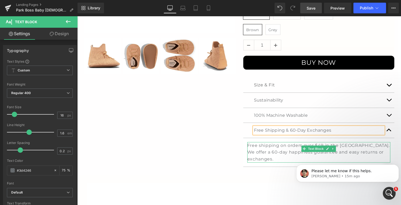
click at [300, 148] on span "Free shipping on orders over $49 in the [GEOGRAPHIC_DATA]. We offer a 60-day ha…" at bounding box center [318, 152] width 142 height 19
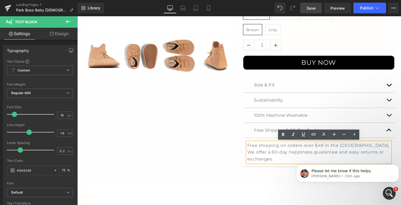
click at [310, 8] on span "Save" at bounding box center [310, 8] width 9 height 6
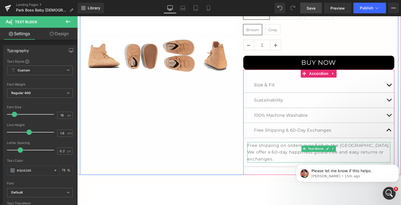
click at [368, 151] on span "Free shipping on orders over $49 in the [GEOGRAPHIC_DATA]. We offer a 60-day ha…" at bounding box center [318, 152] width 142 height 19
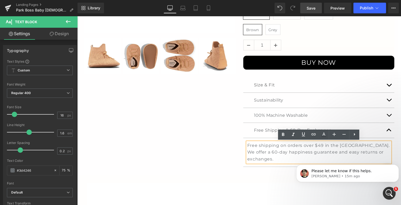
drag, startPoint x: 373, startPoint y: 152, endPoint x: 370, endPoint y: 151, distance: 3.4
click at [370, 151] on p "Free shipping on orders over $49 in the [GEOGRAPHIC_DATA]. We offer a 60-day ha…" at bounding box center [318, 152] width 143 height 21
click at [370, 152] on p "Free shipping on orders over $49 in the [GEOGRAPHIC_DATA]. We offer a 60-day ha…" at bounding box center [318, 152] width 143 height 21
drag, startPoint x: 370, startPoint y: 152, endPoint x: 298, endPoint y: 153, distance: 72.7
click at [298, 153] on p "Free shipping on orders over $49 in the [GEOGRAPHIC_DATA]. We offer a 60-day ha…" at bounding box center [318, 152] width 143 height 21
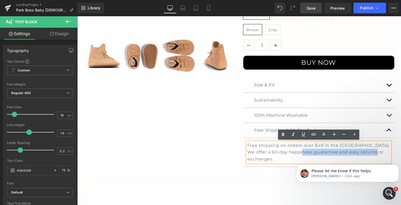
click at [356, 152] on span "Free shipping on orders over $49 in the [GEOGRAPHIC_DATA]. We offer a 60-day ha…" at bounding box center [318, 152] width 142 height 19
click at [367, 152] on span "Free shipping on orders over $49 in the [GEOGRAPHIC_DATA]. We offer a 60-day ha…" at bounding box center [318, 152] width 142 height 19
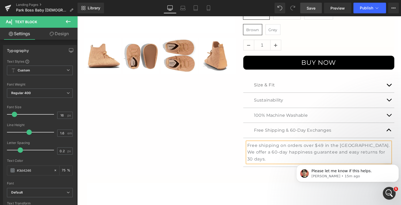
click at [210, 155] on div "NEW (P) Image" at bounding box center [239, 24] width 318 height 301
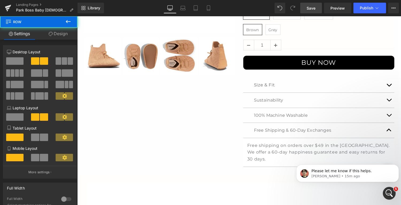
click at [311, 7] on span "Save" at bounding box center [310, 8] width 9 height 6
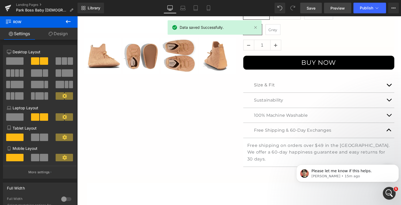
click at [340, 9] on span "Preview" at bounding box center [337, 8] width 14 height 6
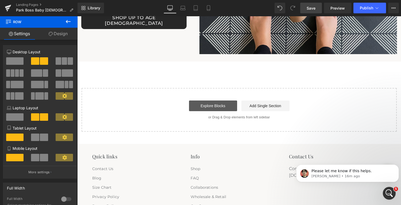
scroll to position [1423, 0]
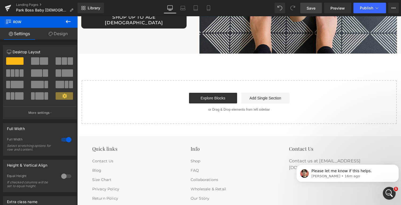
drag, startPoint x: 213, startPoint y: 52, endPoint x: 212, endPoint y: 46, distance: 6.1
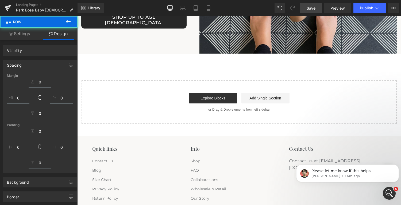
click at [313, 7] on span "Save" at bounding box center [310, 8] width 9 height 6
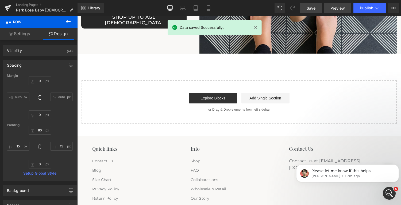
click at [341, 7] on span "Preview" at bounding box center [337, 8] width 14 height 6
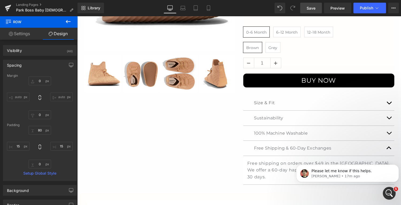
scroll to position [176, 0]
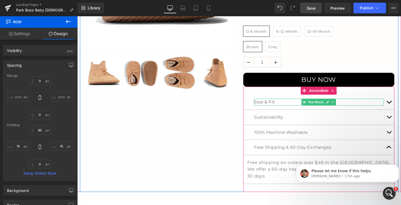
click at [262, 102] on p "Size & Fit" at bounding box center [319, 102] width 130 height 7
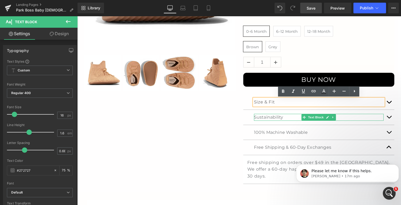
click at [265, 117] on p "Sustainability" at bounding box center [319, 117] width 130 height 7
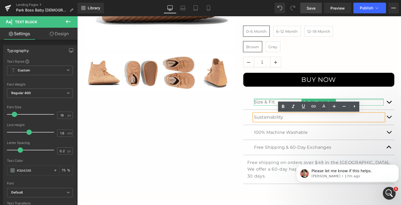
click at [263, 99] on div at bounding box center [319, 99] width 130 height 1
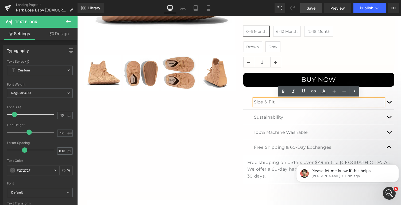
click at [265, 102] on p "Size & Fit" at bounding box center [319, 102] width 130 height 7
click at [267, 119] on p "Sustainability" at bounding box center [319, 117] width 130 height 7
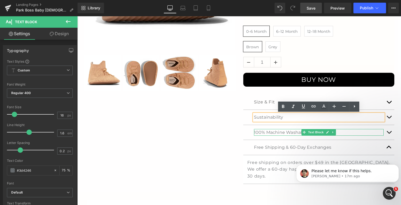
click at [267, 133] on div "100% Machine Washable" at bounding box center [319, 132] width 130 height 7
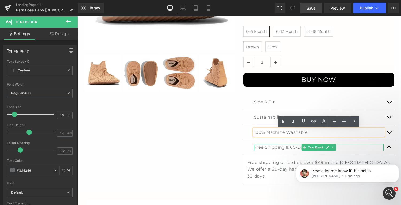
click at [269, 146] on p "Free Shipping & 60-Day Exchanges" at bounding box center [319, 147] width 130 height 7
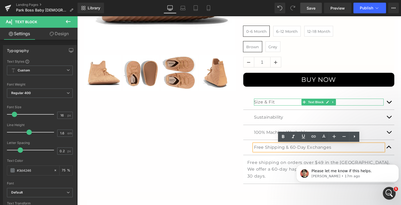
click at [265, 101] on p "Size & Fit" at bounding box center [319, 102] width 130 height 7
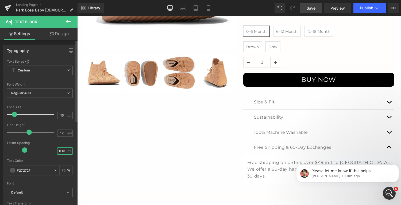
click at [61, 149] on input "0.68" at bounding box center [61, 151] width 9 height 7
type input "0.2"
click at [313, 5] on link "Save" at bounding box center [311, 8] width 22 height 11
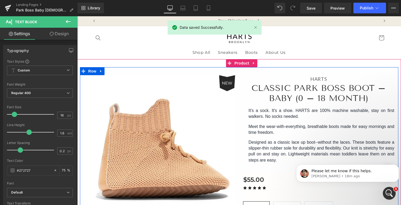
scroll to position [1, 0]
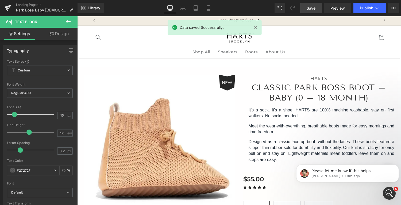
click at [311, 10] on span "Save" at bounding box center [310, 8] width 9 height 6
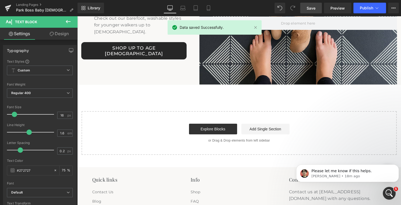
scroll to position [1391, 0]
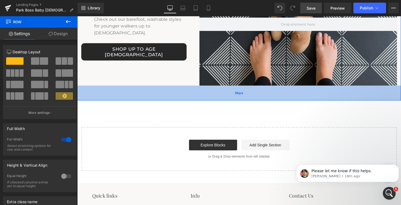
drag, startPoint x: 193, startPoint y: 78, endPoint x: 191, endPoint y: 93, distance: 14.8
click at [191, 93] on div "56px" at bounding box center [239, 93] width 324 height 15
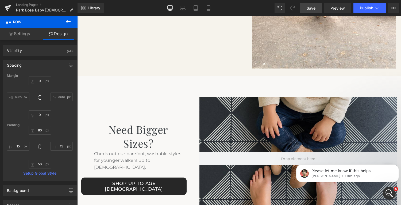
scroll to position [1256, 0]
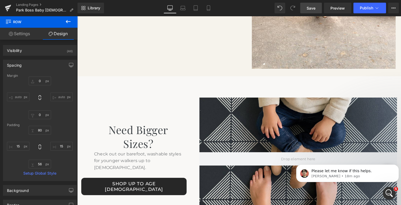
click at [164, 98] on div "Need Bigger Sizes? Heading Check out our barefoot, washable styles for younger …" at bounding box center [133, 159] width 105 height 123
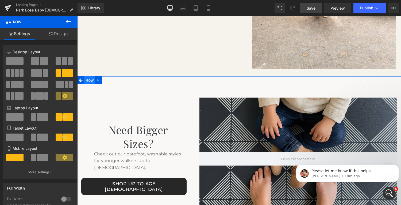
click at [89, 76] on span "Row" at bounding box center [89, 80] width 11 height 8
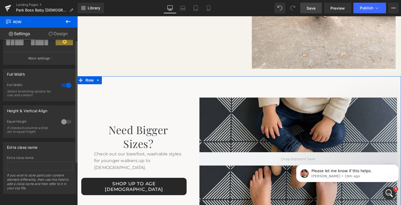
scroll to position [0, 0]
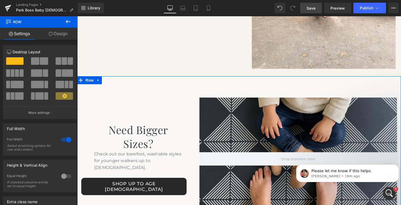
click at [57, 33] on link "Design" at bounding box center [58, 34] width 39 height 12
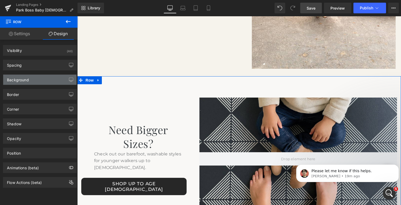
click at [32, 79] on div "Background" at bounding box center [39, 80] width 73 height 10
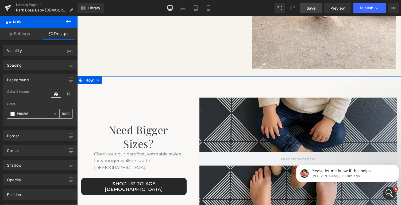
click at [34, 113] on input "#f9f8f6" at bounding box center [34, 114] width 34 height 6
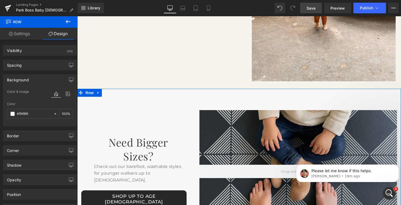
scroll to position [1243, 0]
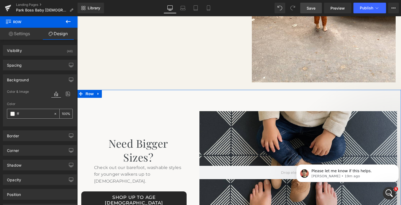
type input "fff"
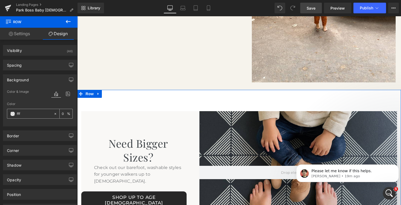
type input "100"
type input "fffff"
type input "0"
type input "ffffff"
type input "100"
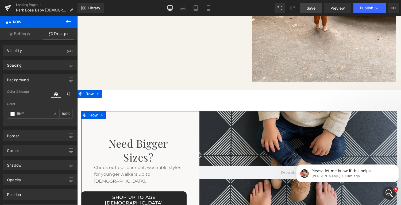
click at [157, 117] on div "Need Bigger Sizes? Heading Check out our barefoot, washable styles for younger …" at bounding box center [133, 172] width 105 height 123
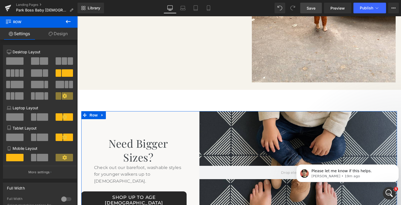
click at [62, 35] on link "Design" at bounding box center [58, 34] width 39 height 12
click at [0, 0] on div "Background" at bounding box center [0, 0] width 0 height 0
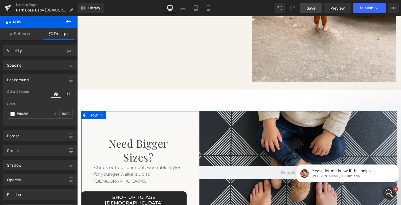
type input "#f9f8f6"
type input "100"
click at [34, 114] on input "#f9f8f6" at bounding box center [34, 114] width 34 height 6
type input "ff"
type input "0"
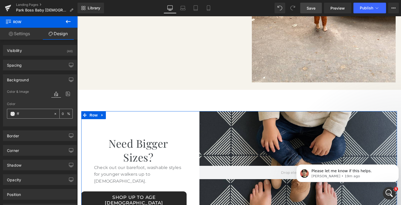
type input "fff"
type input "100"
type input "fffff"
type input "0"
type input "ffffff"
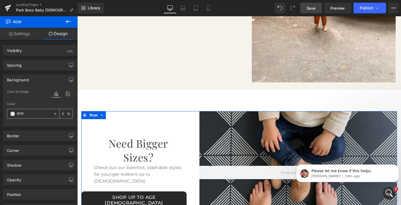
type input "100"
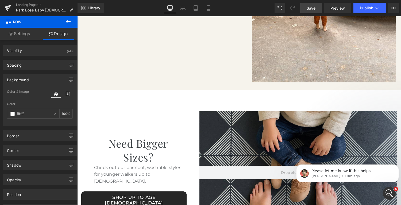
click at [311, 7] on span "Save" at bounding box center [310, 8] width 9 height 6
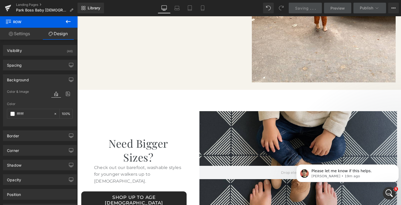
type input "#ffffff"
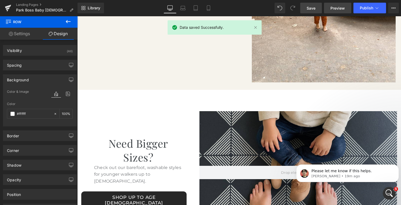
click at [336, 7] on span "Preview" at bounding box center [337, 8] width 14 height 6
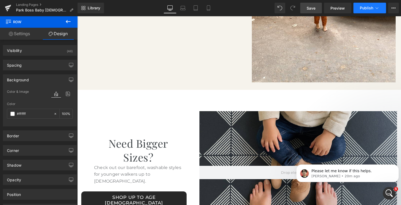
click at [366, 7] on span "Publish" at bounding box center [366, 8] width 13 height 4
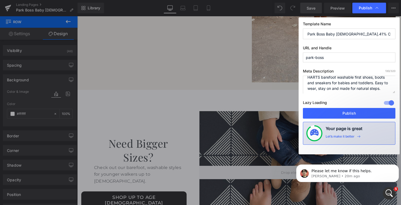
scroll to position [5, 0]
click at [349, 111] on button "Publish" at bounding box center [349, 113] width 92 height 11
